Goal: Complete application form: Complete application form

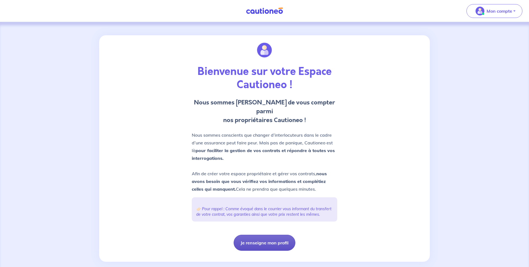
click at [261, 235] on button "Je renseigne mon profil" at bounding box center [265, 243] width 62 height 16
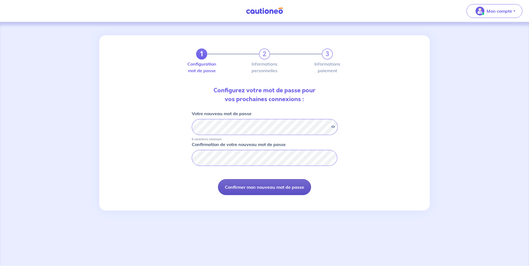
click at [258, 186] on button "Confirmer mon nouveau mot de passe" at bounding box center [264, 187] width 93 height 16
select select "FR"
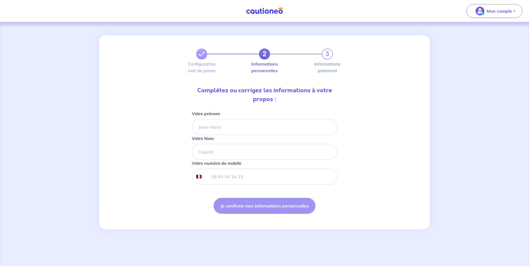
type input "06 95 10 91 88"
click at [242, 127] on input "Votre prénom" at bounding box center [265, 127] width 146 height 16
type input "[PERSON_NAME]"
click at [215, 148] on input "Votre Nom" at bounding box center [265, 152] width 146 height 16
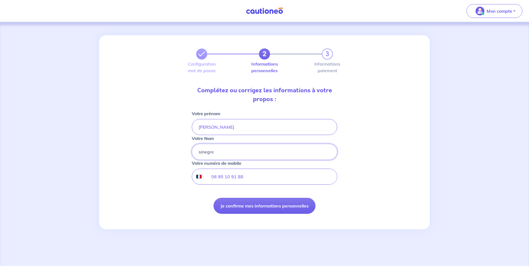
type input "sinegre"
click at [304, 185] on form "Votre prénom [PERSON_NAME] Nom [PERSON_NAME] Votre numéro de mobile Internation…" at bounding box center [265, 167] width 146 height 115
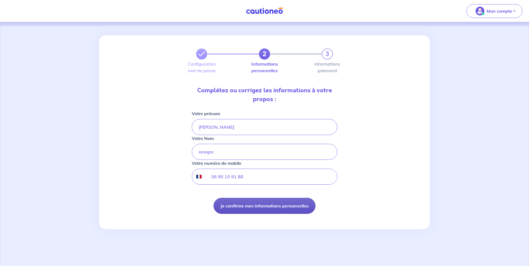
click at [277, 207] on button "Je confirme mes informations personnelles" at bounding box center [265, 206] width 102 height 16
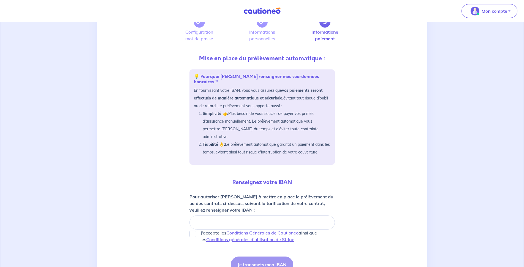
scroll to position [33, 0]
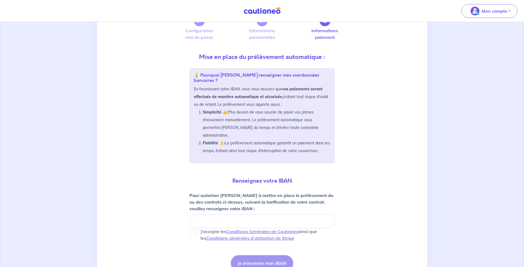
click at [248, 219] on div at bounding box center [263, 221] width 146 height 14
click at [268, 214] on div at bounding box center [263, 221] width 146 height 14
click at [190, 229] on input "J'accepte les Conditions Générales de Cautioneo ainsi que les Conditions généra…" at bounding box center [193, 232] width 7 height 7
checkbox input "true"
click at [263, 255] on button "Je transmets mon IBAN" at bounding box center [262, 263] width 63 height 16
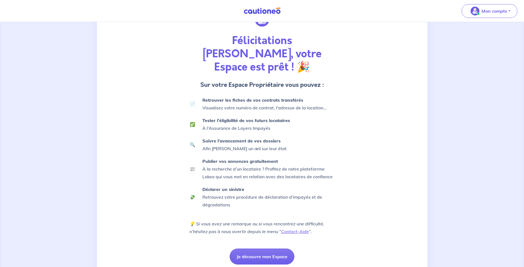
scroll to position [39, 0]
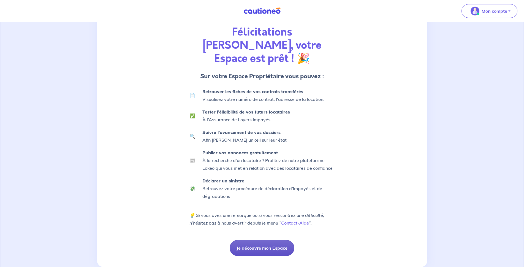
click at [266, 240] on button "Je découvre mon Espace" at bounding box center [262, 248] width 65 height 16
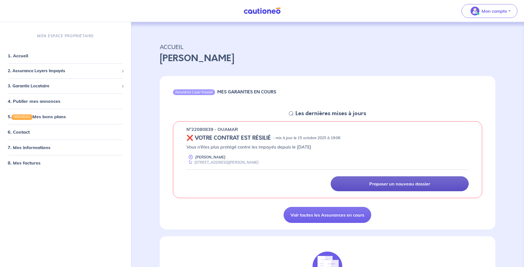
click at [352, 184] on link "Proposer un nouveau dossier" at bounding box center [400, 183] width 138 height 15
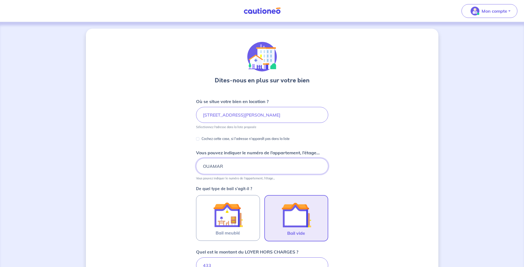
click at [276, 166] on input "OUAMAR" at bounding box center [262, 166] width 132 height 16
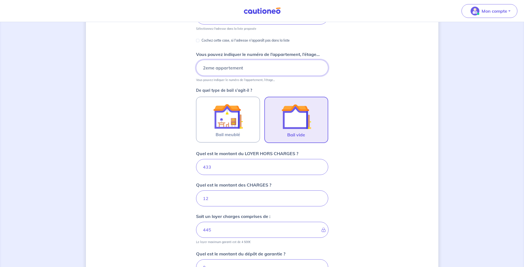
scroll to position [133, 0]
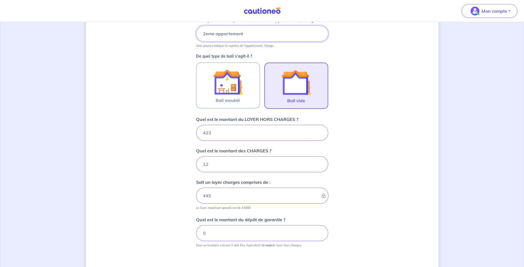
type input "2eme appartement"
click at [220, 129] on input "433" at bounding box center [262, 133] width 132 height 16
type input "4"
type input "16"
type input "480"
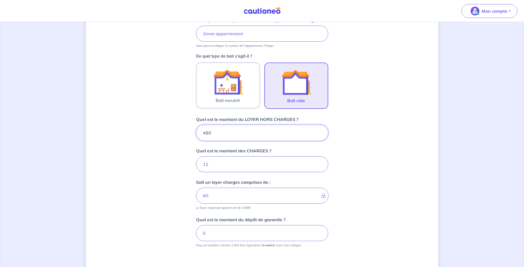
type input "492"
type input "480"
click at [214, 168] on input "12" at bounding box center [262, 164] width 132 height 16
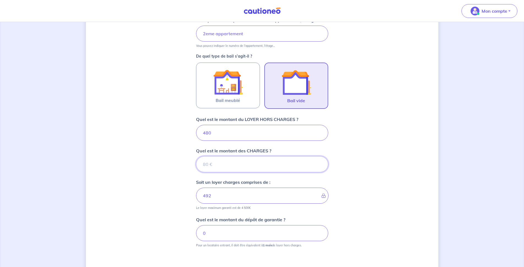
type input "480"
type input "20"
type input "500"
type input "20"
click at [228, 236] on input "0" at bounding box center [262, 233] width 132 height 16
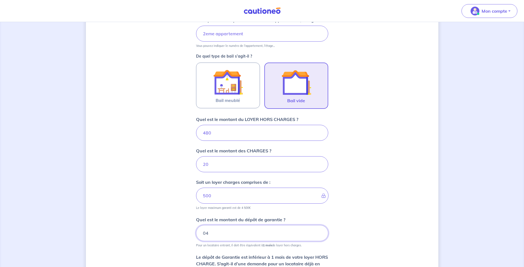
type input "0"
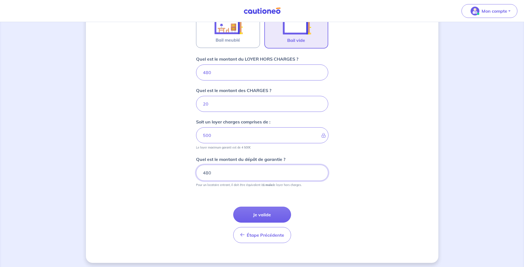
scroll to position [195, 0]
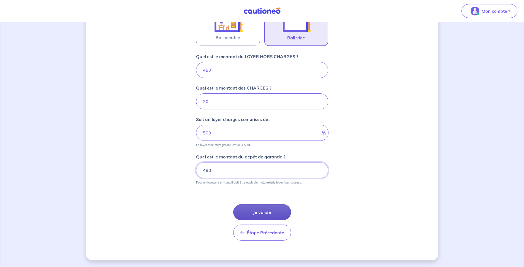
type input "480"
click at [260, 208] on button "Je valide" at bounding box center [262, 212] width 58 height 16
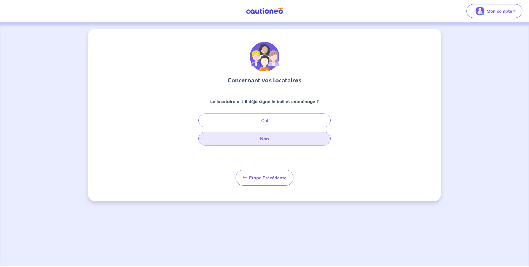
click at [274, 139] on button "Non" at bounding box center [264, 139] width 132 height 14
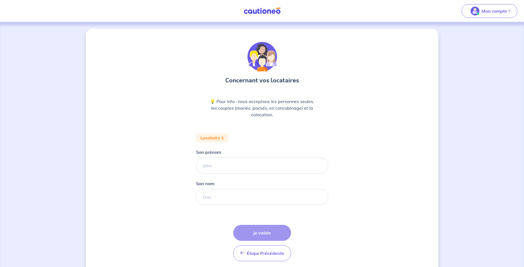
drag, startPoint x: 245, startPoint y: 156, endPoint x: 240, endPoint y: 166, distance: 10.8
click at [240, 166] on div "Son prénom" at bounding box center [262, 161] width 132 height 25
click at [240, 166] on input "Son prénom" at bounding box center [262, 166] width 132 height 16
type input "[PERSON_NAME]"
click at [227, 200] on input "Son nom" at bounding box center [262, 197] width 132 height 16
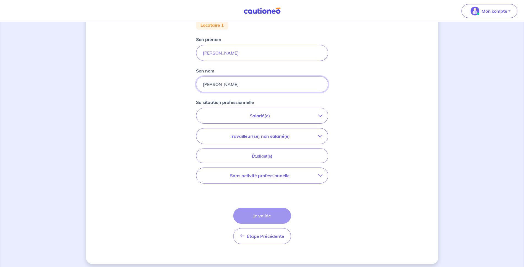
scroll to position [116, 0]
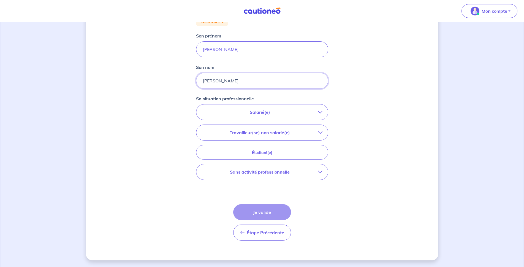
type input "[PERSON_NAME]"
click at [275, 110] on p "Salarié(e)" at bounding box center [260, 112] width 116 height 7
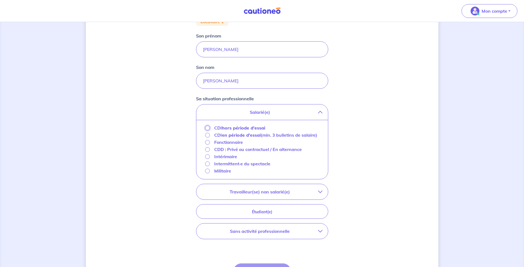
click at [208, 128] on input "CDI hors période d'essai" at bounding box center [207, 128] width 5 height 5
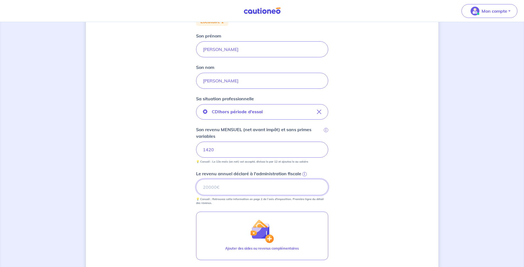
click at [224, 192] on input "Le revenu annuel déclaré à l'administration fiscale i" at bounding box center [262, 187] width 132 height 16
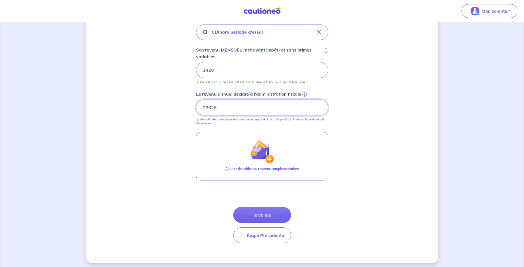
scroll to position [199, 0]
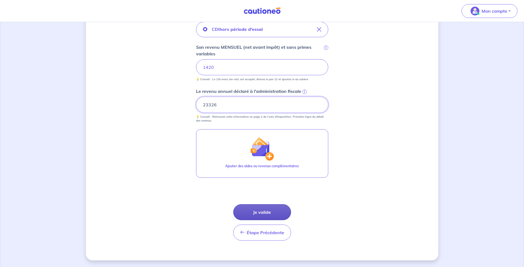
type input "23326"
click at [259, 214] on button "Je valide" at bounding box center [262, 212] width 58 height 16
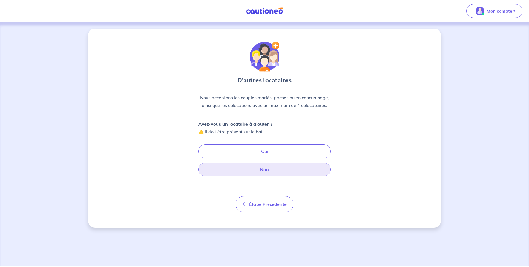
click at [268, 171] on button "Non" at bounding box center [264, 170] width 132 height 14
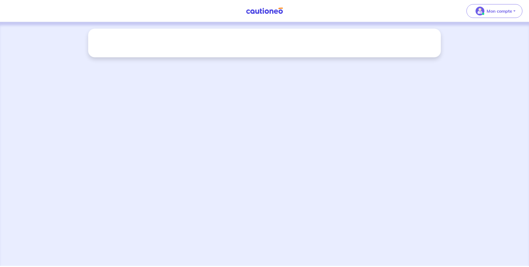
drag, startPoint x: 529, startPoint y: 70, endPoint x: 529, endPoint y: 29, distance: 40.5
click at [529, 29] on div at bounding box center [264, 144] width 529 height 244
click at [212, 41] on div at bounding box center [264, 43] width 353 height 29
click at [444, 82] on div at bounding box center [264, 144] width 529 height 244
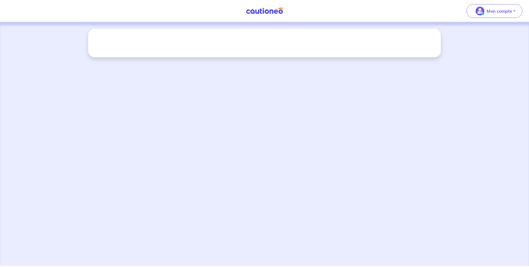
click at [142, 37] on div at bounding box center [264, 43] width 353 height 29
click at [418, 141] on div at bounding box center [264, 144] width 529 height 244
click at [305, 58] on div at bounding box center [264, 144] width 529 height 244
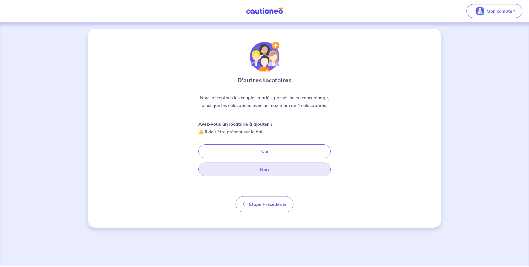
click at [257, 172] on button "Non" at bounding box center [264, 170] width 132 height 14
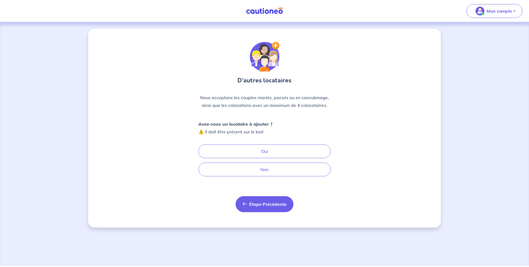
click at [261, 200] on button "Étape Précédente Précédent" at bounding box center [265, 204] width 58 height 16
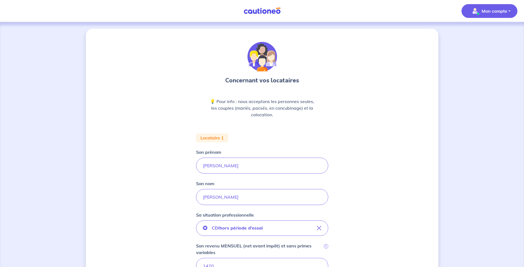
click at [502, 11] on p "Mon compte" at bounding box center [495, 11] width 26 height 7
click at [478, 31] on link "Mes informations" at bounding box center [484, 34] width 44 height 9
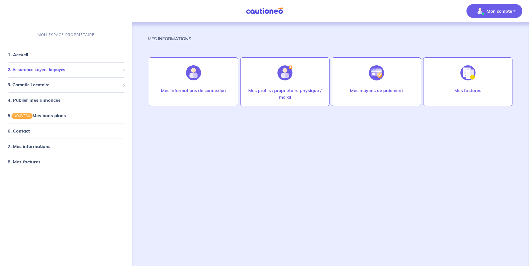
click at [40, 70] on span "2. Assurance Loyers Impayés" at bounding box center [64, 70] width 113 height 6
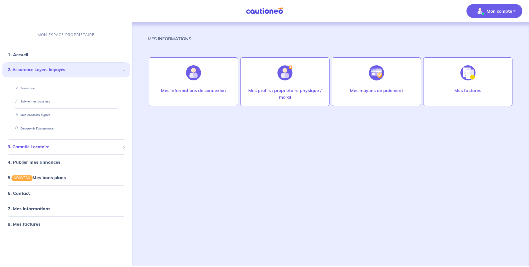
click at [34, 149] on span "3. Garantie Locataire" at bounding box center [64, 147] width 113 height 6
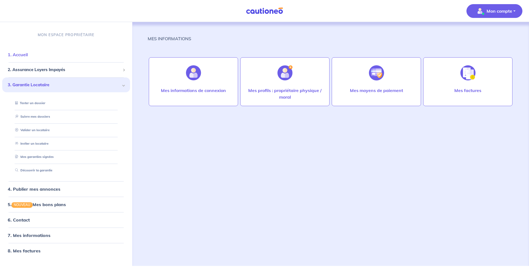
click at [28, 54] on link "1. Accueil" at bounding box center [18, 55] width 20 height 6
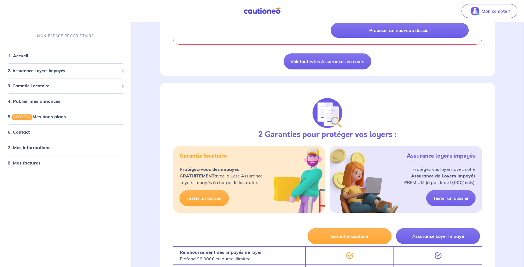
scroll to position [154, 0]
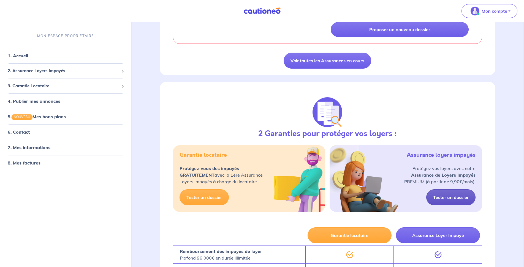
click at [455, 204] on link "Tester un dossier" at bounding box center [451, 197] width 49 height 16
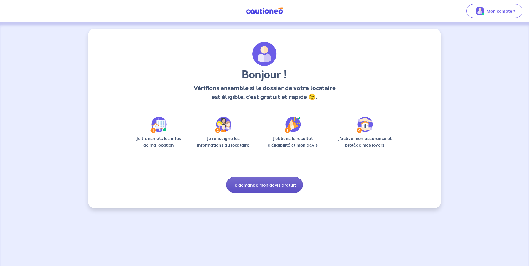
click at [270, 190] on button "Je demande mon devis gratuit" at bounding box center [264, 185] width 77 height 16
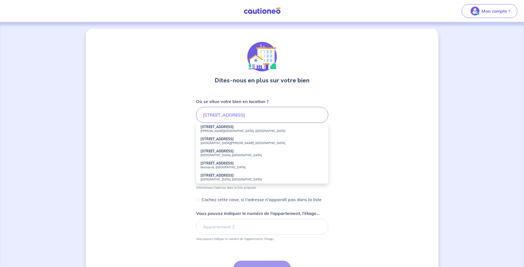
click at [158, 139] on div "Dites-nous en plus sur votre bien Où se situe votre bien en location ? [STREET_…" at bounding box center [262, 173] width 353 height 288
click at [266, 114] on input "[STREET_ADDRESS]" at bounding box center [262, 115] width 132 height 16
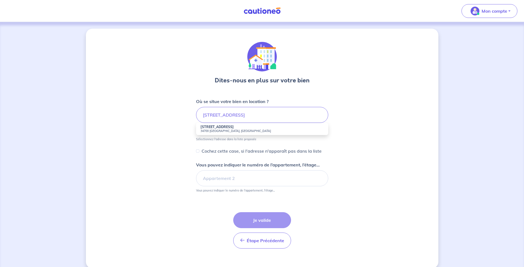
click at [236, 126] on li "[STREET_ADDRESS]" at bounding box center [262, 129] width 132 height 12
type input "[STREET_ADDRESS]"
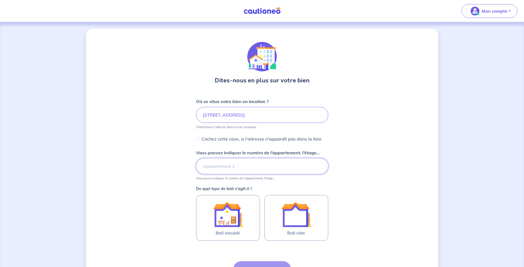
click at [224, 170] on input "Vous pouvez indiquer le numéro de l’appartement, l’étage..." at bounding box center [262, 166] width 132 height 16
type input "appartement 2"
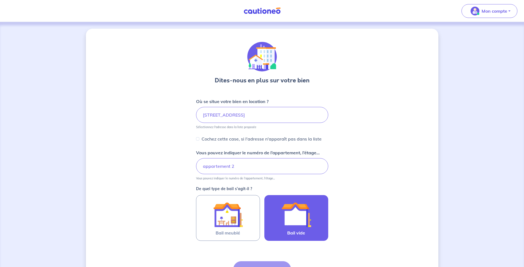
click at [299, 221] on img at bounding box center [297, 215] width 30 height 30
click at [0, 0] on input "Bail vide" at bounding box center [0, 0] width 0 height 0
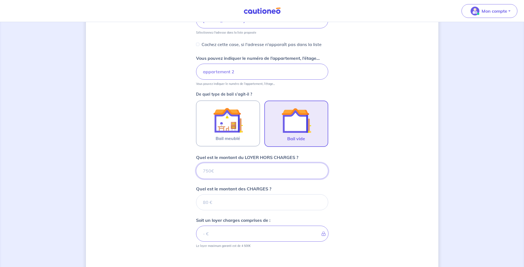
scroll to position [117, 0]
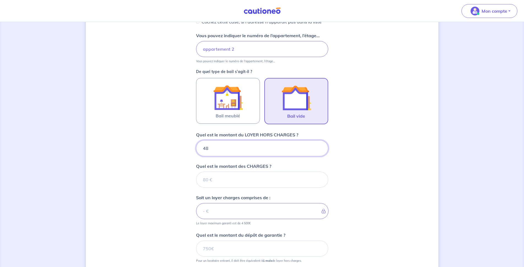
type input "480"
click at [225, 179] on input "Quel est le montant des CHARGES ?" at bounding box center [262, 180] width 132 height 16
type input "20"
type input "500"
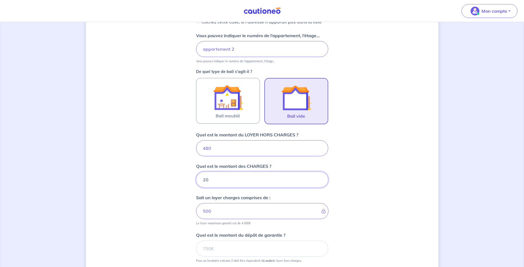
type input "20"
click at [233, 252] on input "Quel est le montant du dépôt de garantie ?" at bounding box center [262, 249] width 132 height 16
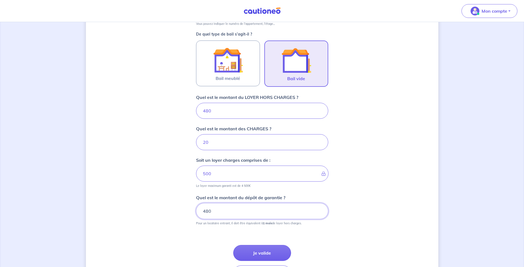
scroll to position [195, 0]
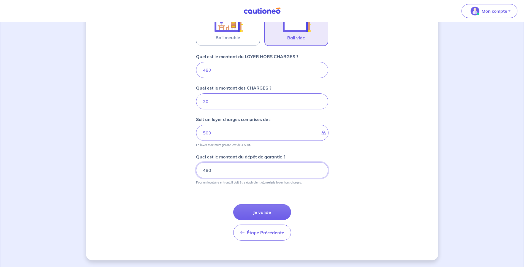
type input "480"
click at [271, 210] on button "Je valide" at bounding box center [262, 212] width 58 height 16
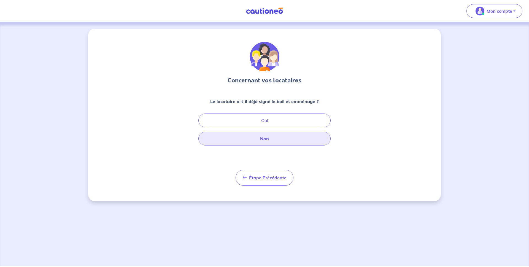
click at [270, 139] on button "Non" at bounding box center [264, 139] width 132 height 14
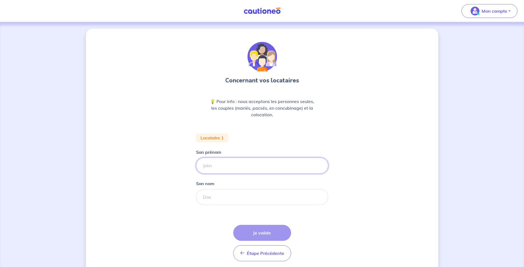
click at [240, 163] on input "Son prénom" at bounding box center [262, 166] width 132 height 16
type input "[PERSON_NAME]"
click at [219, 199] on input "Son nom" at bounding box center [262, 197] width 132 height 16
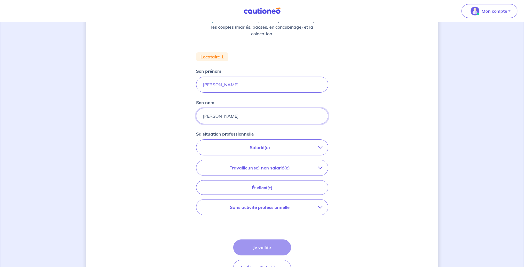
scroll to position [92, 0]
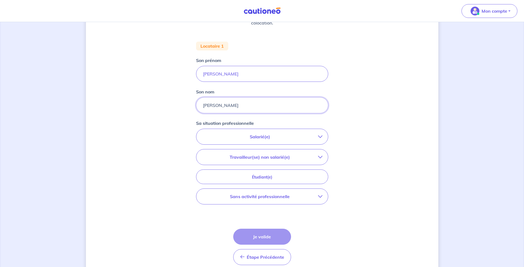
type input "[PERSON_NAME]"
click at [274, 138] on p "Salarié(e)" at bounding box center [260, 136] width 116 height 7
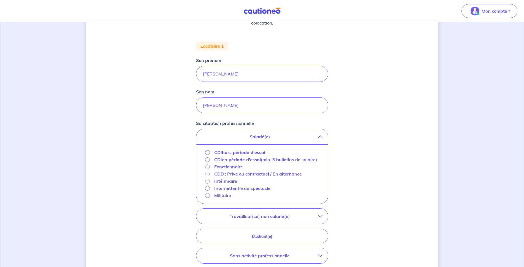
click at [242, 152] on strong "hors période d'essai" at bounding box center [243, 153] width 43 height 6
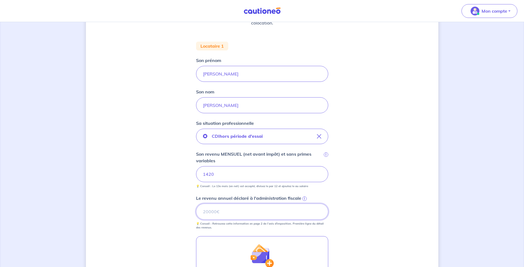
click at [248, 215] on input "Le revenu annuel déclaré à l'administration fiscale i" at bounding box center [262, 212] width 132 height 16
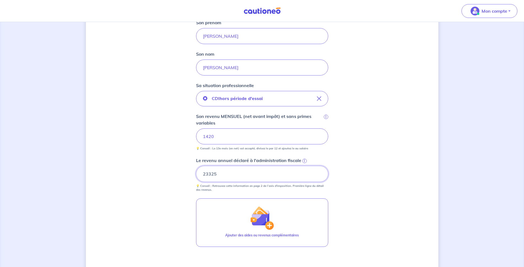
scroll to position [199, 0]
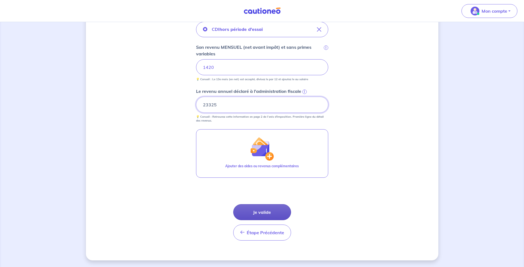
type input "23325"
click at [276, 211] on button "Je valide" at bounding box center [262, 212] width 58 height 16
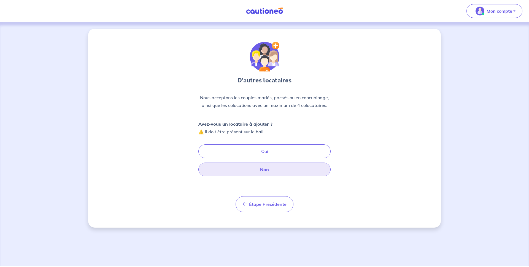
click at [262, 172] on button "Non" at bounding box center [264, 170] width 132 height 14
